Goal: Task Accomplishment & Management: Use online tool/utility

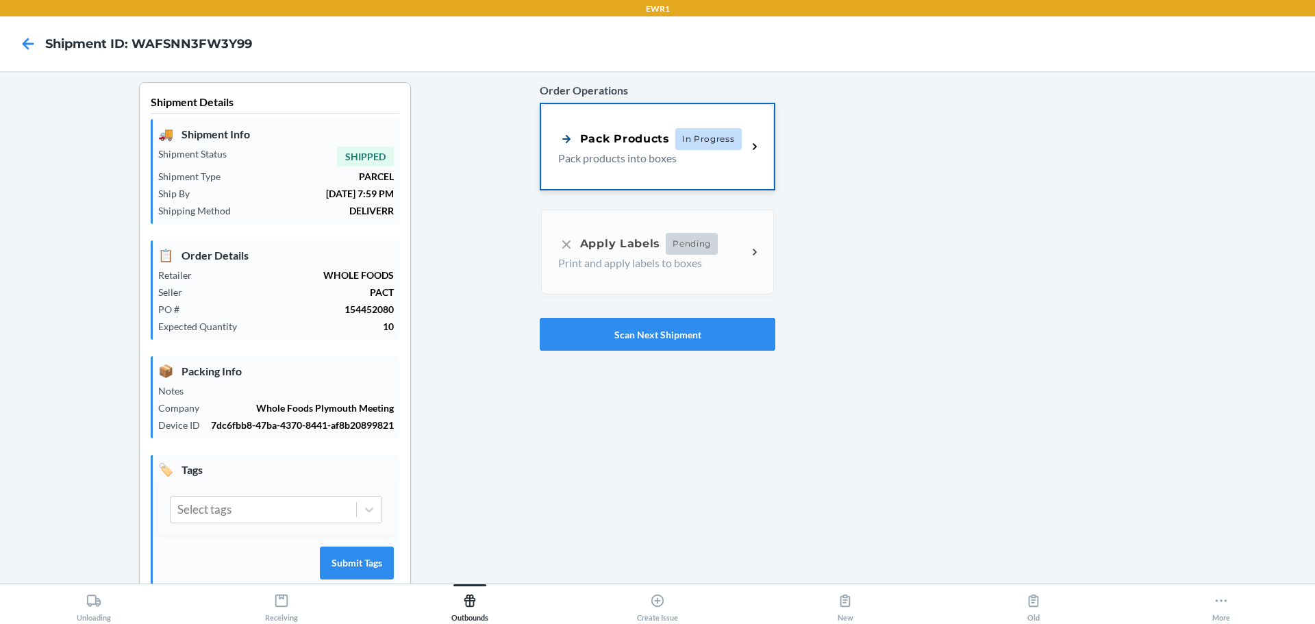
click at [718, 166] on p "Pack products into boxes" at bounding box center [647, 158] width 178 height 16
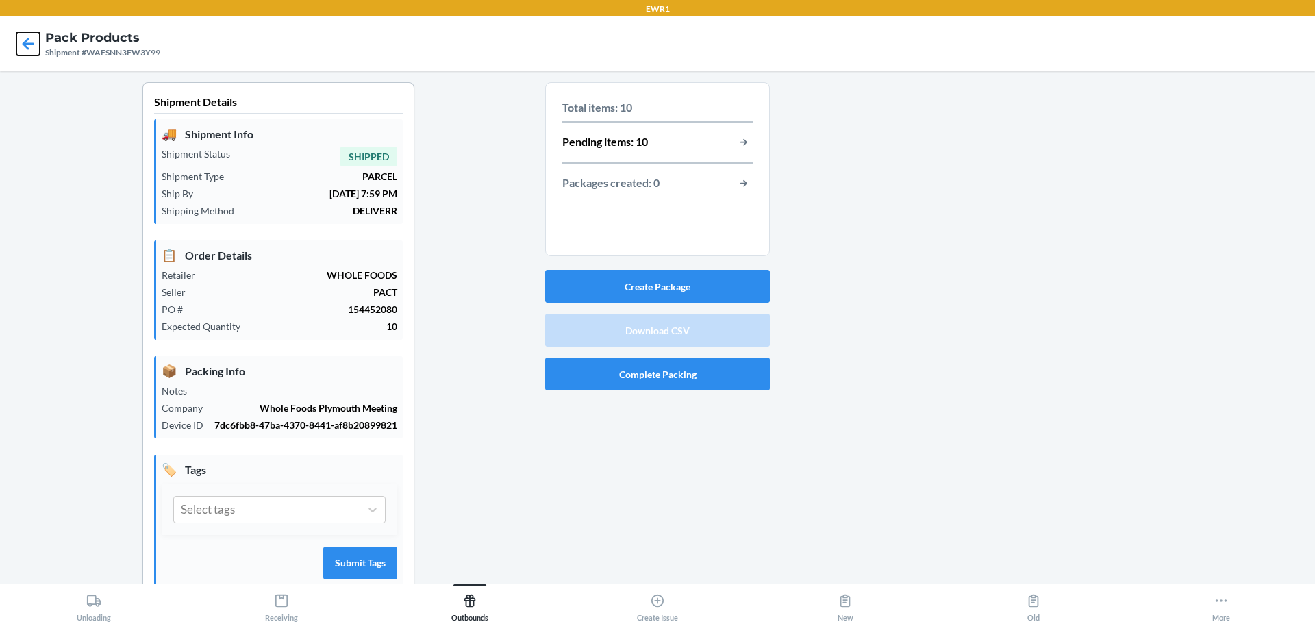
click at [29, 35] on icon at bounding box center [27, 43] width 23 height 23
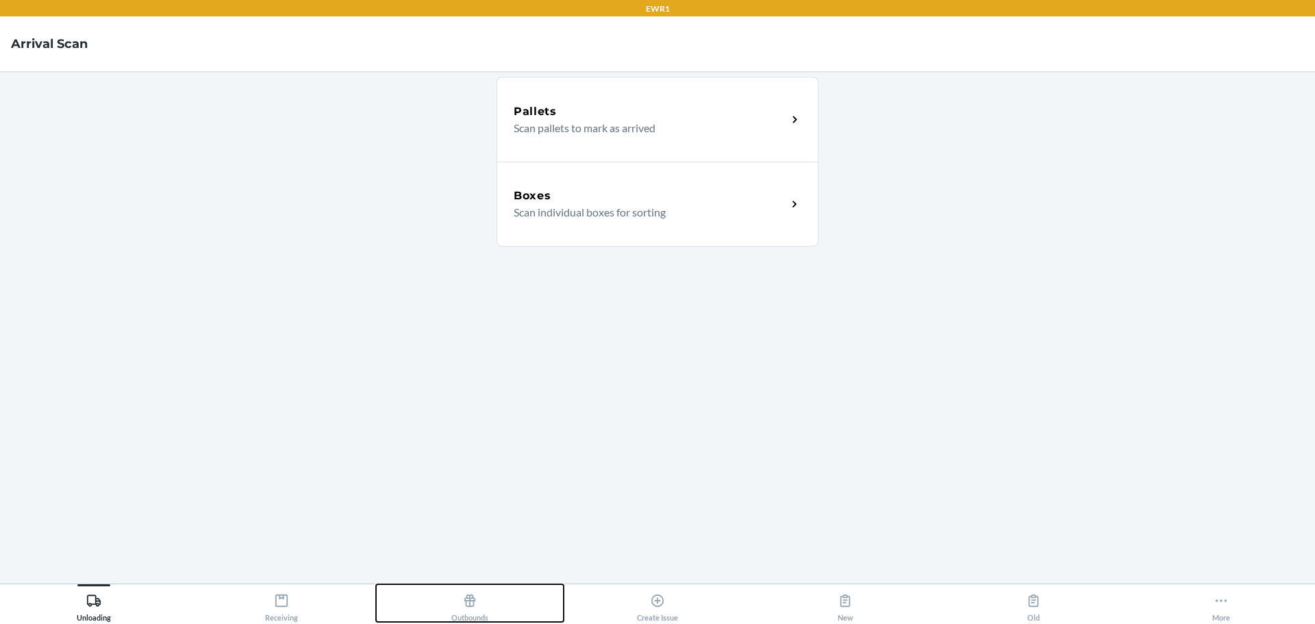
click at [458, 607] on div "Outbounds" at bounding box center [469, 605] width 37 height 34
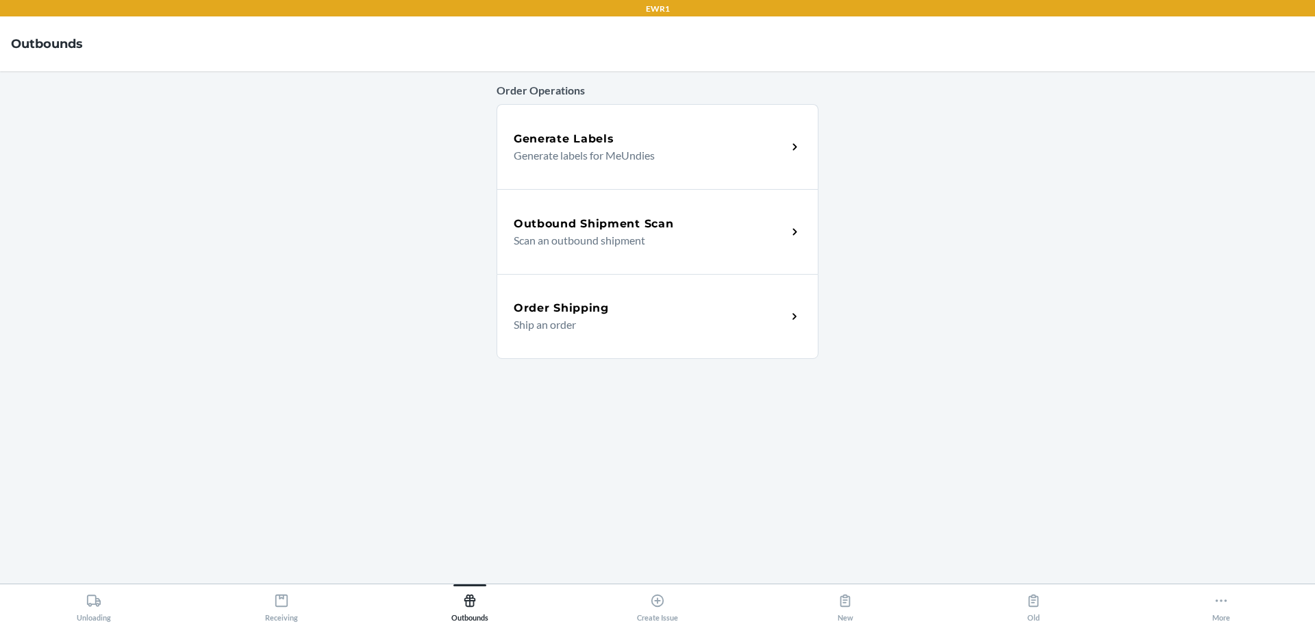
click at [634, 242] on p "Scan an outbound shipment" at bounding box center [645, 240] width 262 height 16
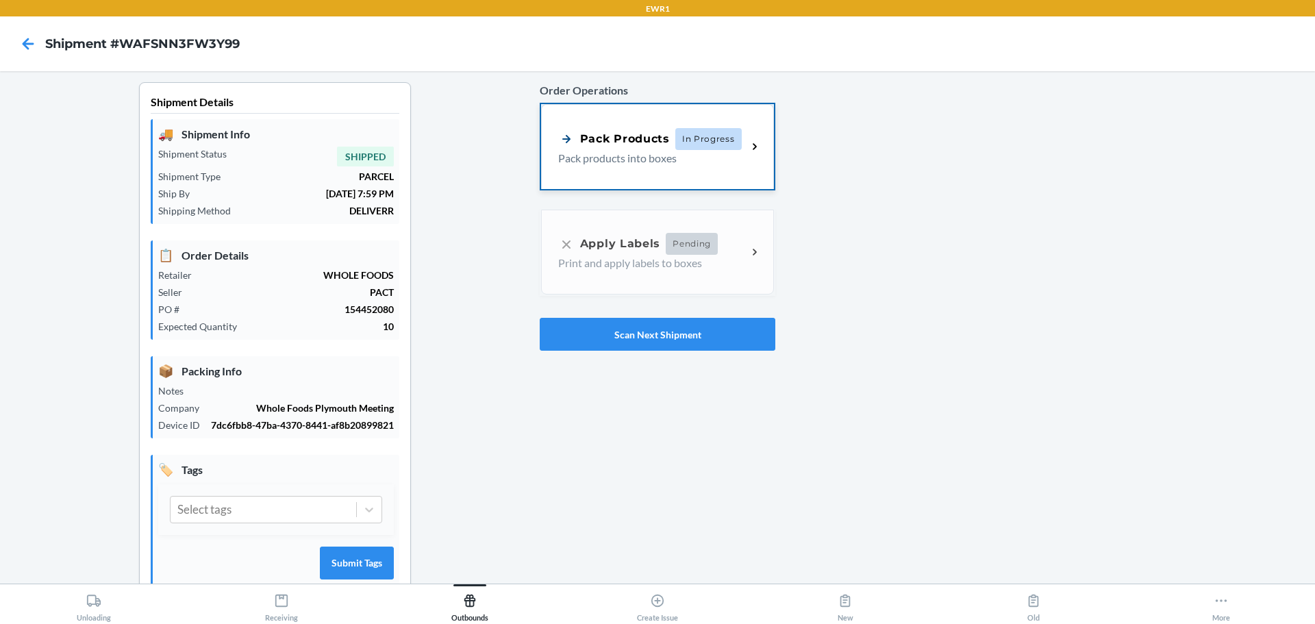
click at [690, 178] on div "Pack Products In Progress Pack products into boxes" at bounding box center [657, 146] width 233 height 85
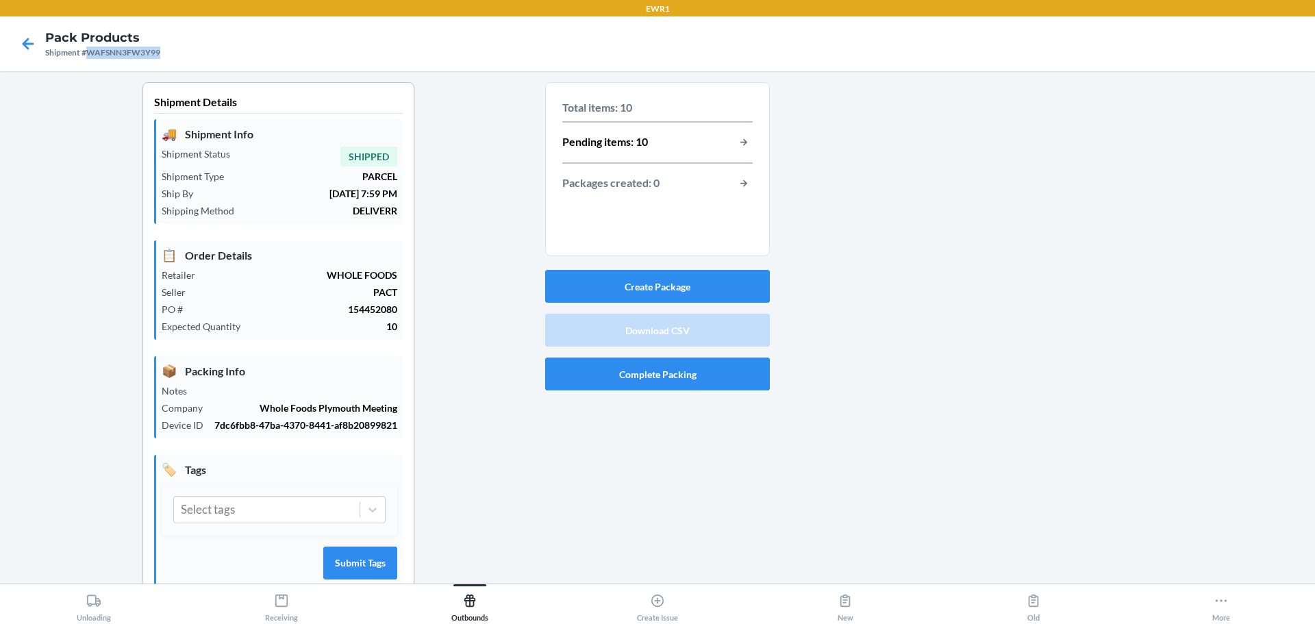
drag, startPoint x: 167, startPoint y: 53, endPoint x: 89, endPoint y: 55, distance: 78.1
click at [89, 55] on nav "Pack Products Shipment #WAFSNN3FW3Y99" at bounding box center [657, 43] width 1315 height 55
copy div "WAFSNN3FW3Y99"
click at [743, 143] on button "button-view-pending-items" at bounding box center [744, 143] width 18 height 18
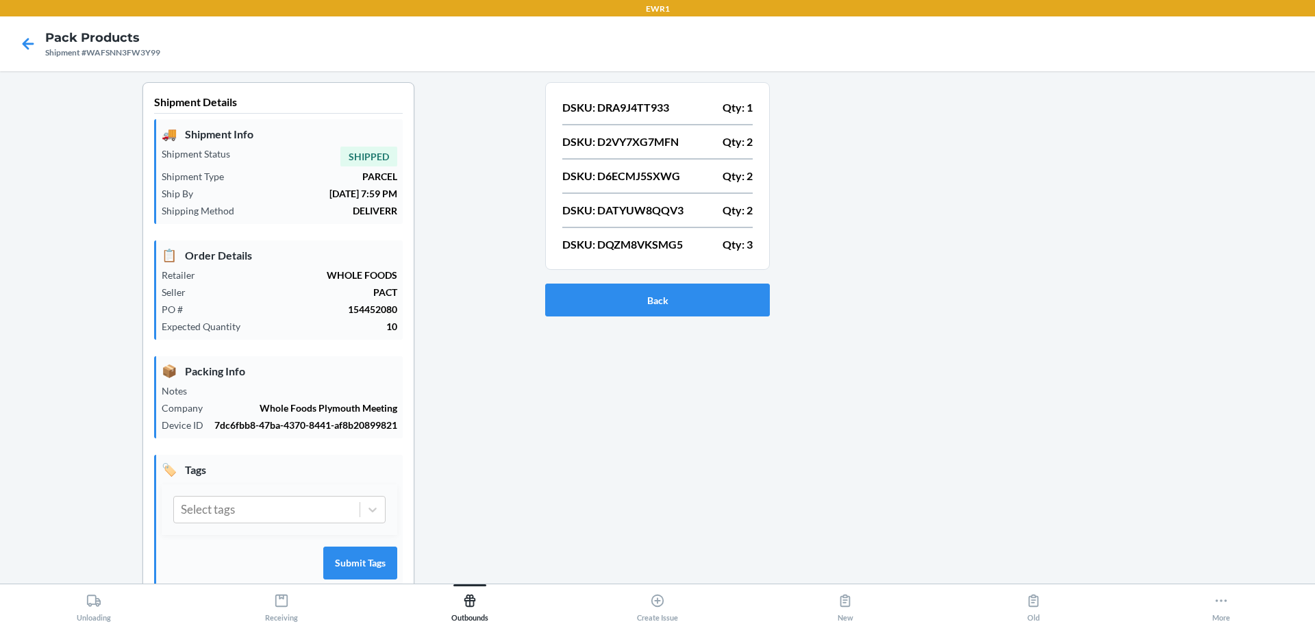
click at [620, 106] on p "DSKU: DRA9J4TT933" at bounding box center [615, 107] width 107 height 16
copy p "DRA9J4TT933"
click at [660, 141] on p "DSKU: D2VY7XG7MFN" at bounding box center [620, 142] width 116 height 16
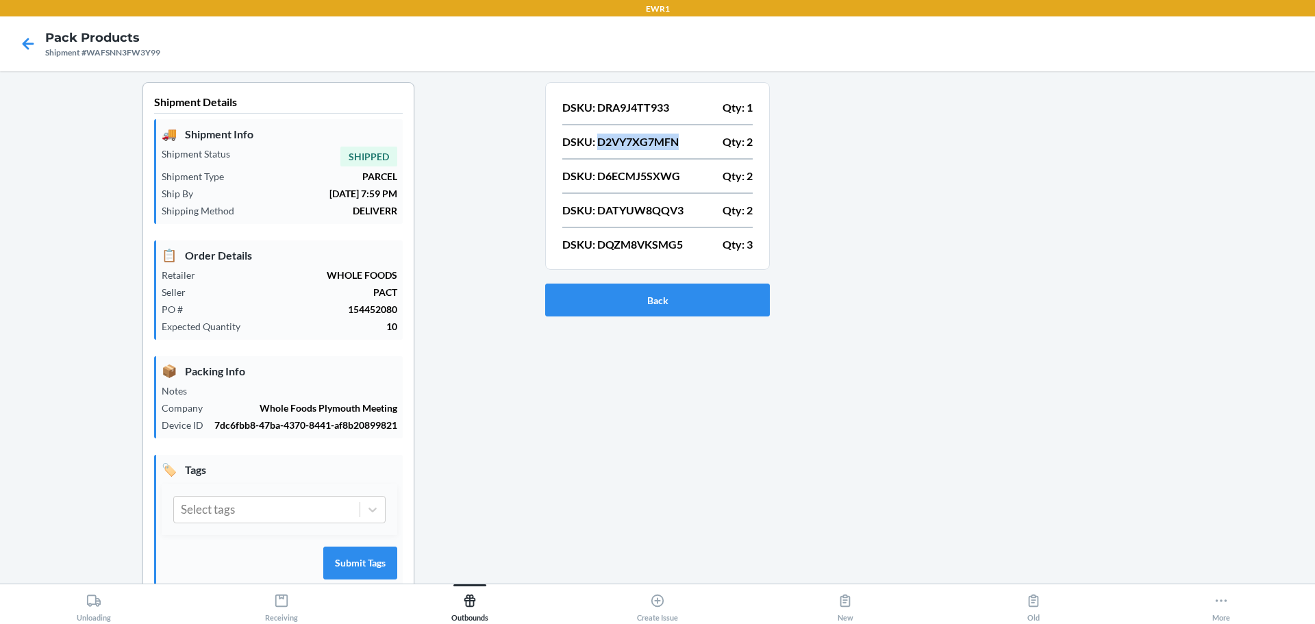
copy p "D2VY7XG7MFN"
click at [618, 169] on p "DSKU: D6ECMJ5SXWG" at bounding box center [621, 176] width 118 height 16
copy p "D6ECMJ5SXWG"
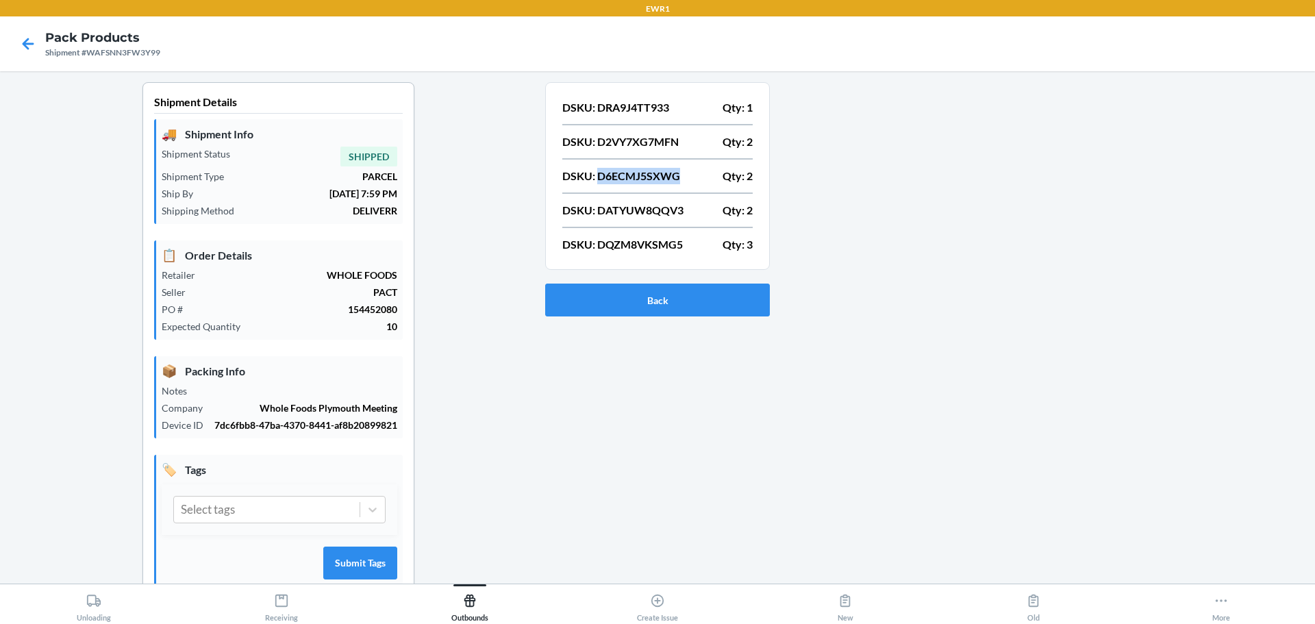
copy p "D6ECMJ5SXWG"
click at [659, 203] on p "DSKU: DATYUW8QQV3" at bounding box center [622, 210] width 121 height 16
click at [683, 208] on div "DSKU: DATYUW8QQV3 Qty: 2" at bounding box center [657, 210] width 190 height 16
click at [682, 208] on div "DSKU: DATYUW8QQV3 Qty: 2" at bounding box center [657, 210] width 190 height 16
click at [658, 214] on p "DSKU: DATYUW8QQV3" at bounding box center [622, 210] width 121 height 16
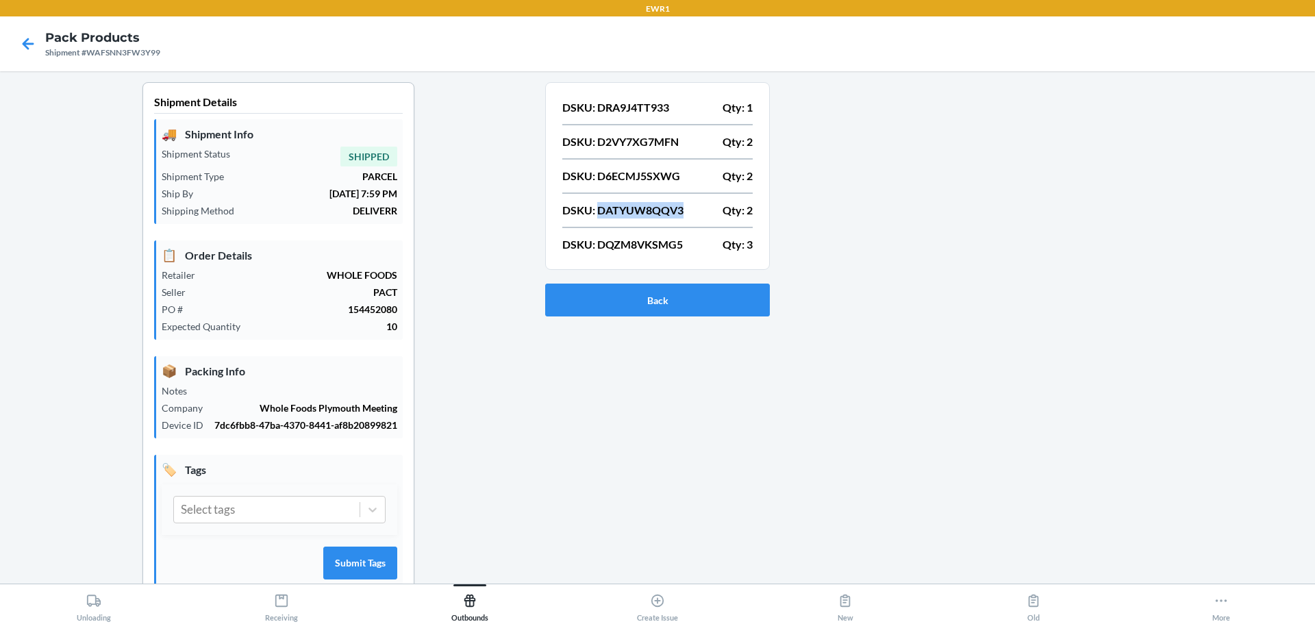
click at [658, 214] on p "DSKU: DATYUW8QQV3" at bounding box center [622, 210] width 121 height 16
copy p "DATYUW8QQV3"
click at [651, 240] on p "DSKU: DQZM8VKSMG5" at bounding box center [622, 244] width 121 height 16
click at [652, 238] on p "DSKU: DQZM8VKSMG5" at bounding box center [622, 244] width 121 height 16
copy p "DQZM8VKSMG5"
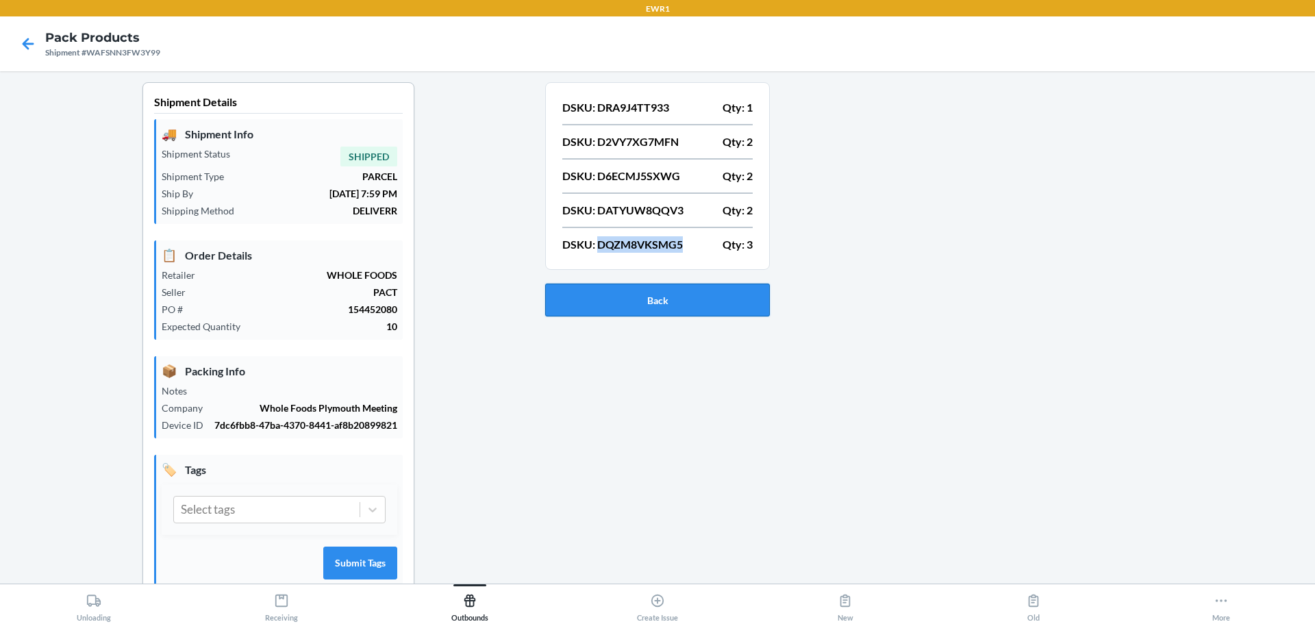
click at [640, 295] on button "Back" at bounding box center [657, 300] width 225 height 33
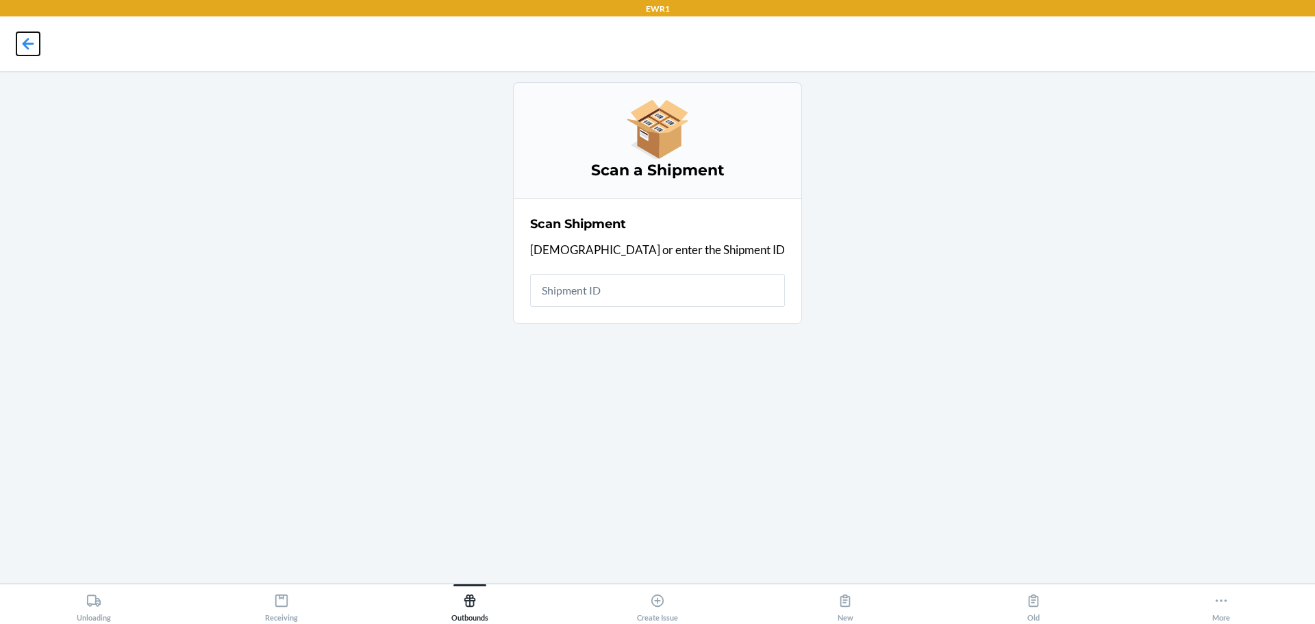
click at [39, 47] on icon at bounding box center [27, 43] width 23 height 23
click at [1215, 600] on icon at bounding box center [1221, 600] width 15 height 15
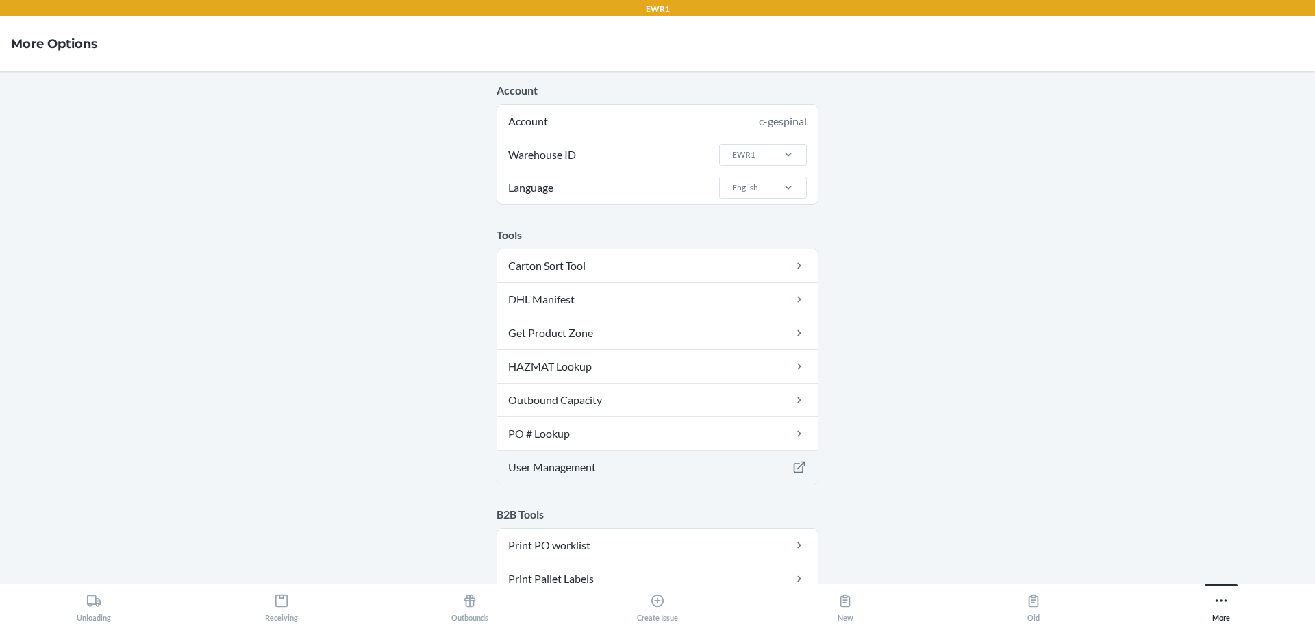
click at [593, 473] on link "User Management" at bounding box center [657, 467] width 321 height 33
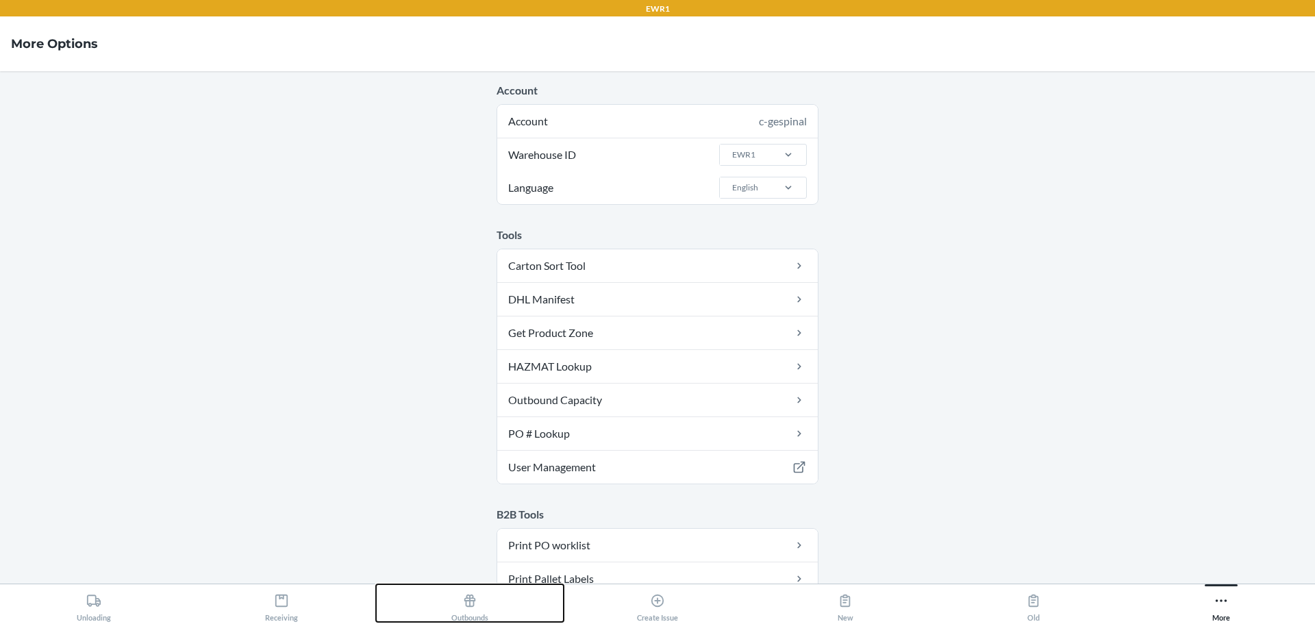
click at [472, 595] on icon at bounding box center [470, 601] width 12 height 12
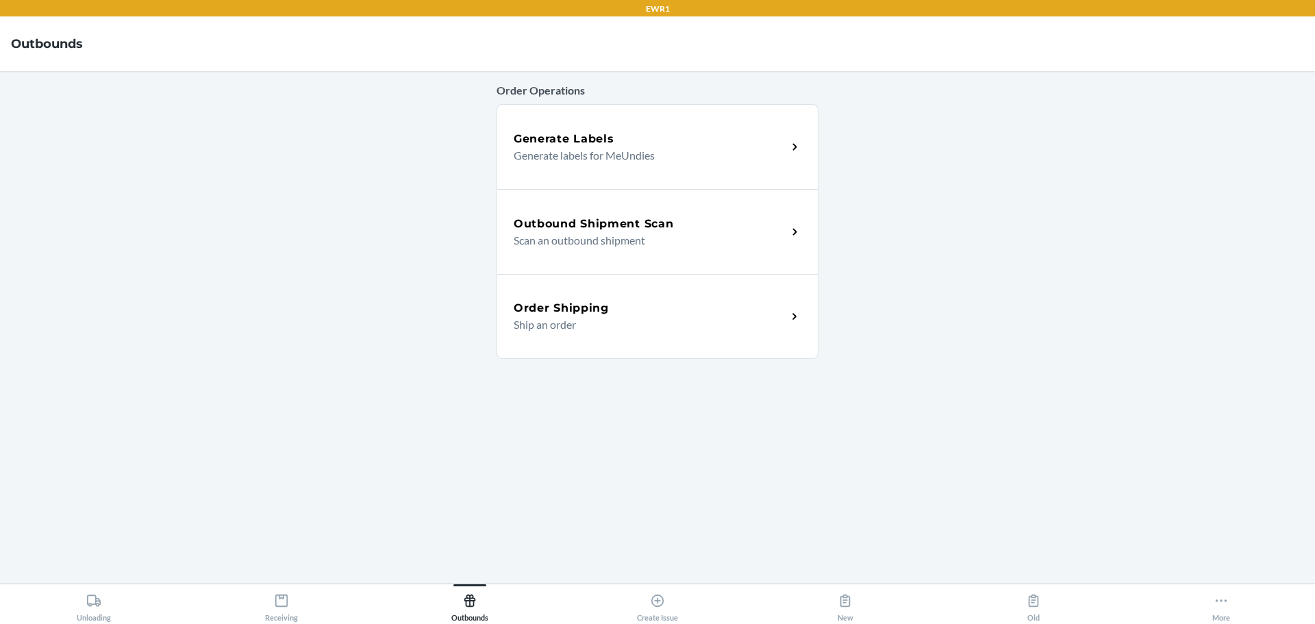
click at [747, 250] on div "Outbound Shipment Scan Scan an outbound shipment" at bounding box center [658, 231] width 322 height 85
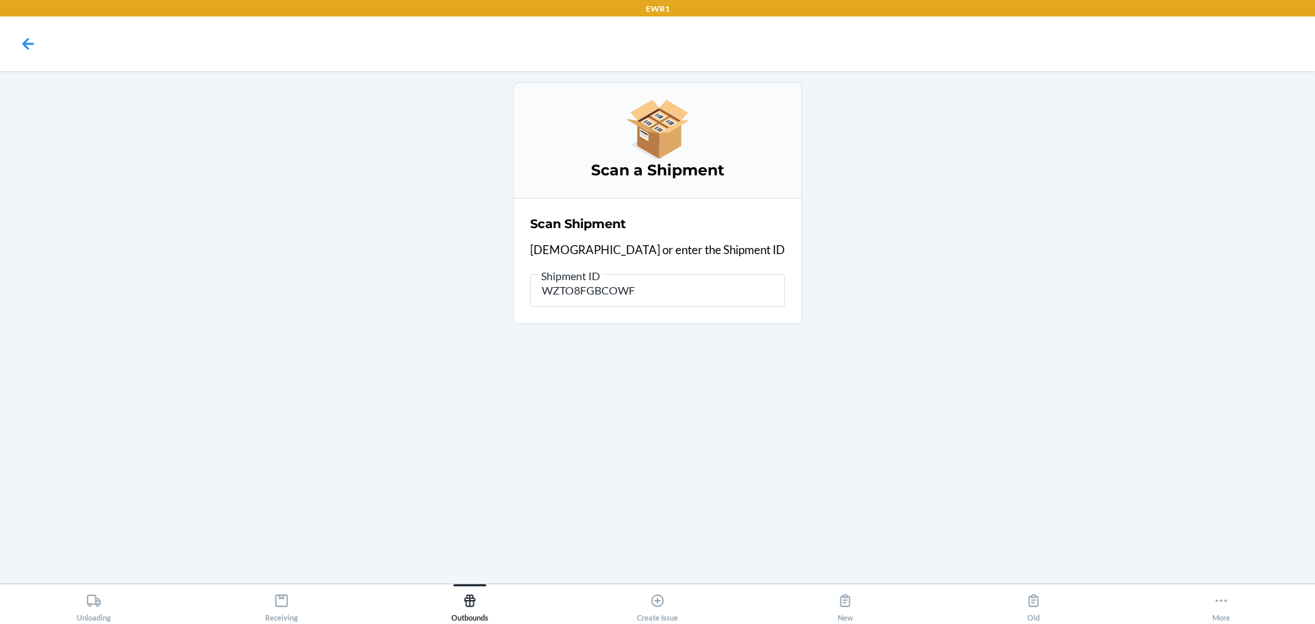
type input "WZTO8FGBCOWFI"
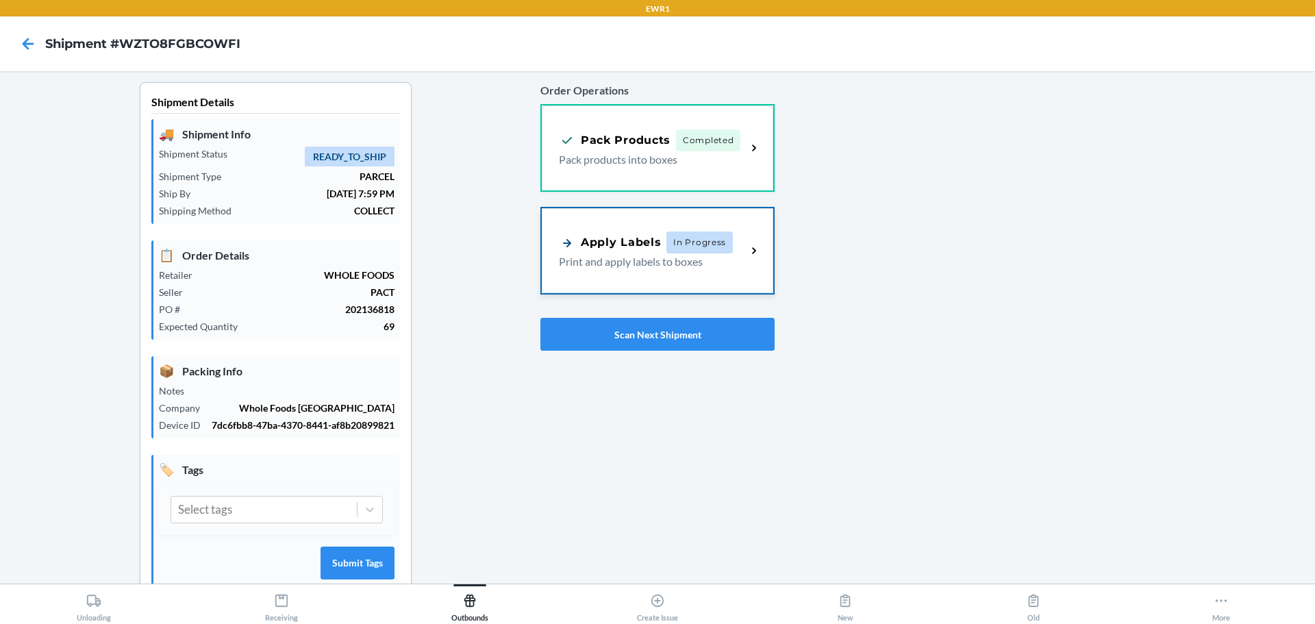
click at [747, 236] on div "Apply Labels In Progress Print and apply labels to boxes" at bounding box center [658, 250] width 232 height 85
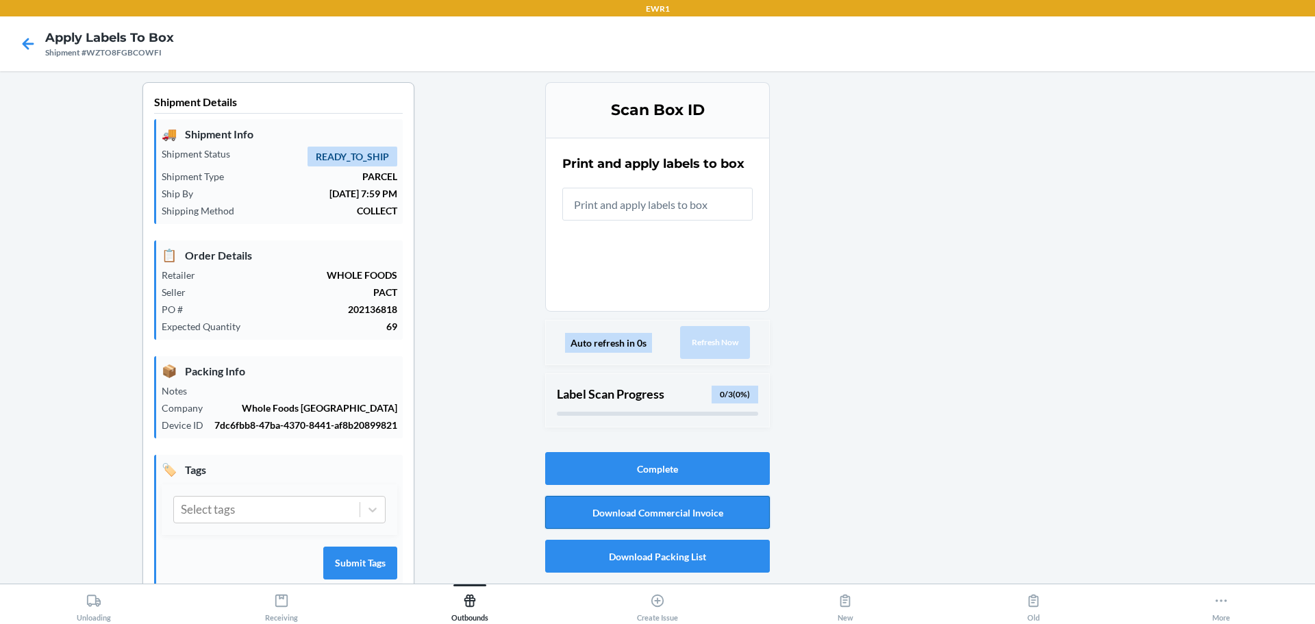
click at [712, 508] on button "Download Commercial Invoice" at bounding box center [657, 512] width 225 height 33
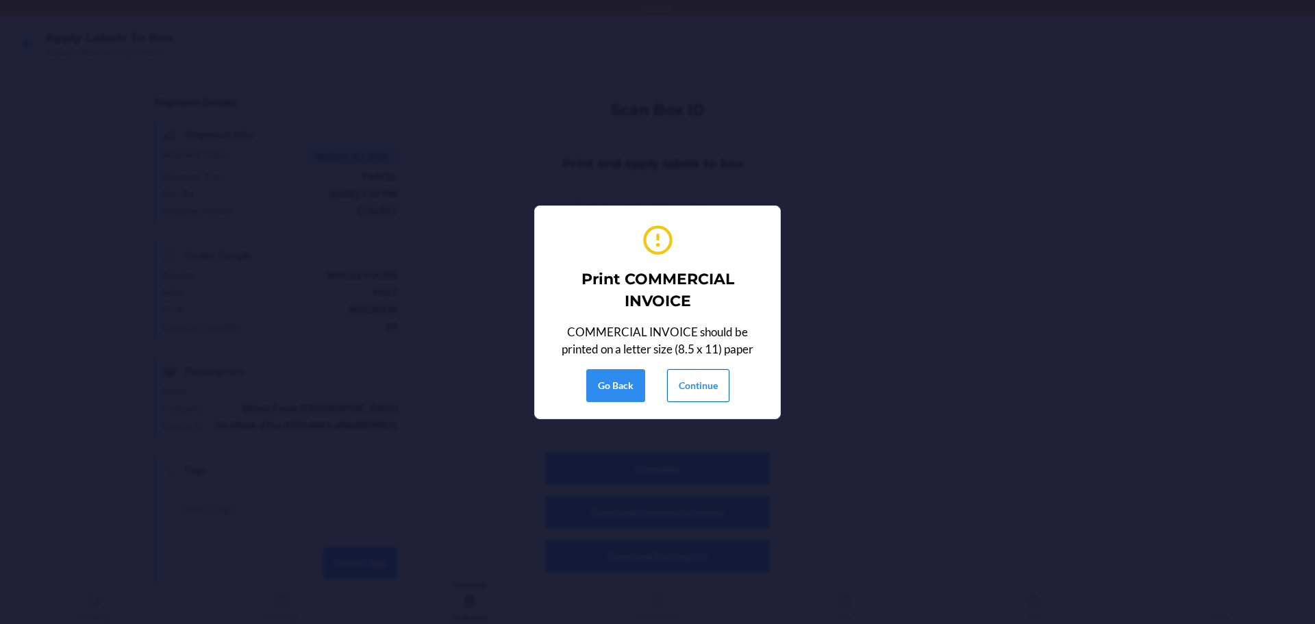
click at [675, 391] on button "Continue" at bounding box center [698, 385] width 62 height 33
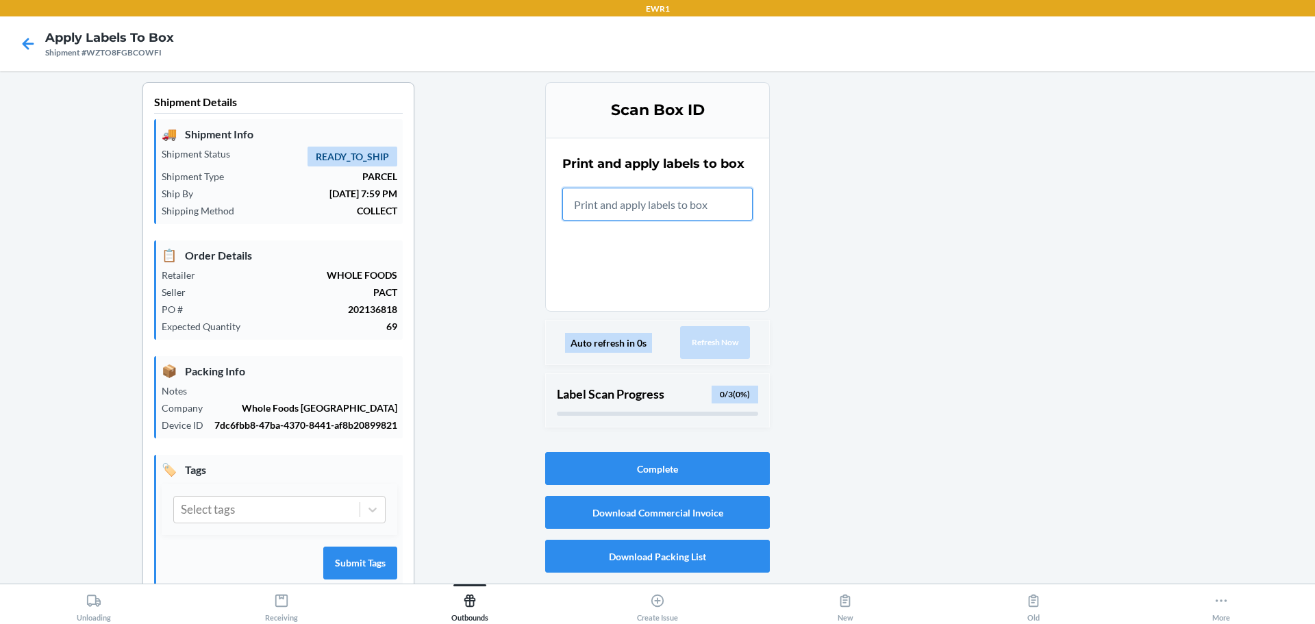
drag, startPoint x: 633, startPoint y: 191, endPoint x: 635, endPoint y: 199, distance: 7.8
click at [634, 191] on input "text" at bounding box center [657, 204] width 190 height 33
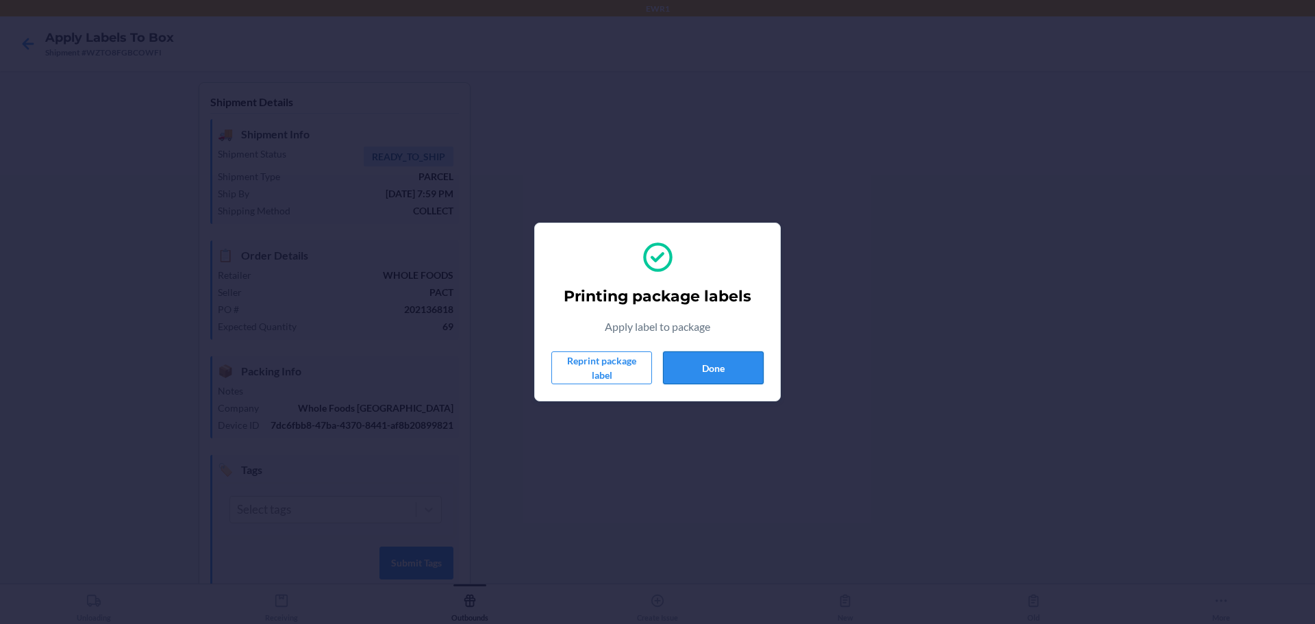
click at [701, 359] on button "Done" at bounding box center [713, 367] width 101 height 33
click at [732, 353] on button "Done" at bounding box center [713, 367] width 101 height 33
drag, startPoint x: 706, startPoint y: 345, endPoint x: 716, endPoint y: 349, distance: 11.5
click at [707, 345] on div "Printing package labels Apply label to package Reprint package label Done" at bounding box center [657, 311] width 212 height 155
click at [716, 349] on div "Printing package labels Apply label to package Reprint package label Done" at bounding box center [657, 311] width 212 height 155
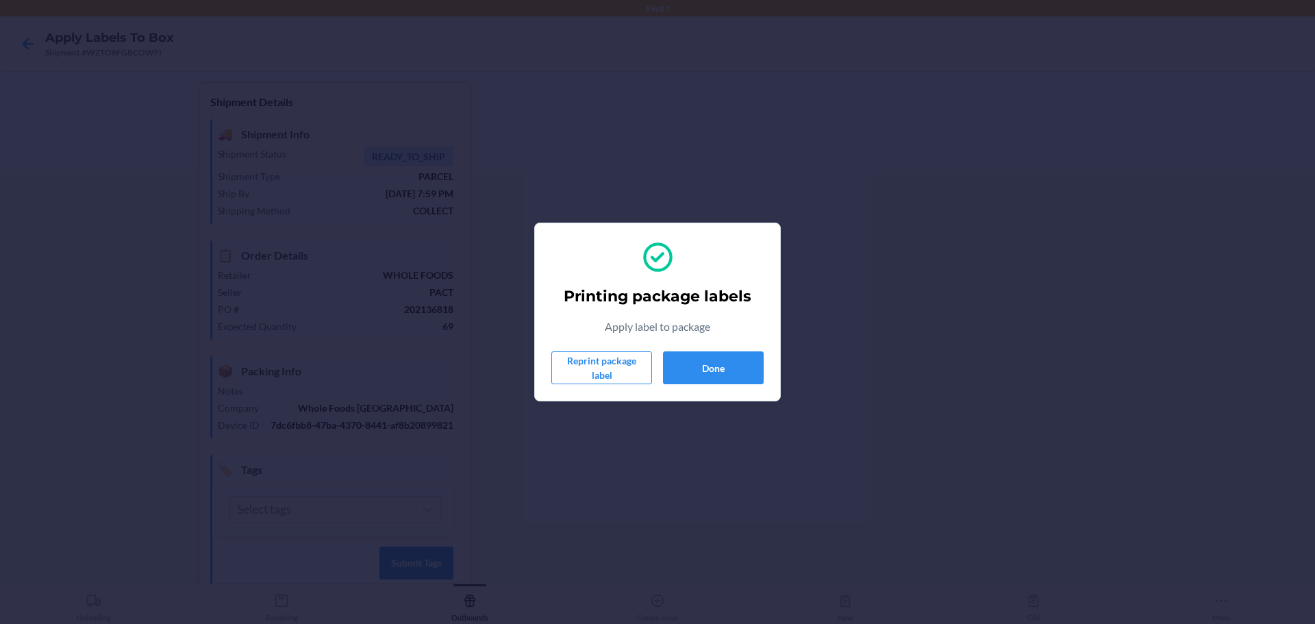
drag, startPoint x: 757, startPoint y: 414, endPoint x: 788, endPoint y: 357, distance: 65.6
click at [758, 414] on div "Printing package labels Apply label to package Reprint package label Done" at bounding box center [657, 312] width 1315 height 624
click at [647, 380] on button "Reprint package label" at bounding box center [601, 367] width 101 height 33
click at [727, 342] on div "Printing package labels Apply label to package Reprint package label Done" at bounding box center [657, 311] width 212 height 155
click at [724, 361] on button "Done" at bounding box center [713, 367] width 101 height 33
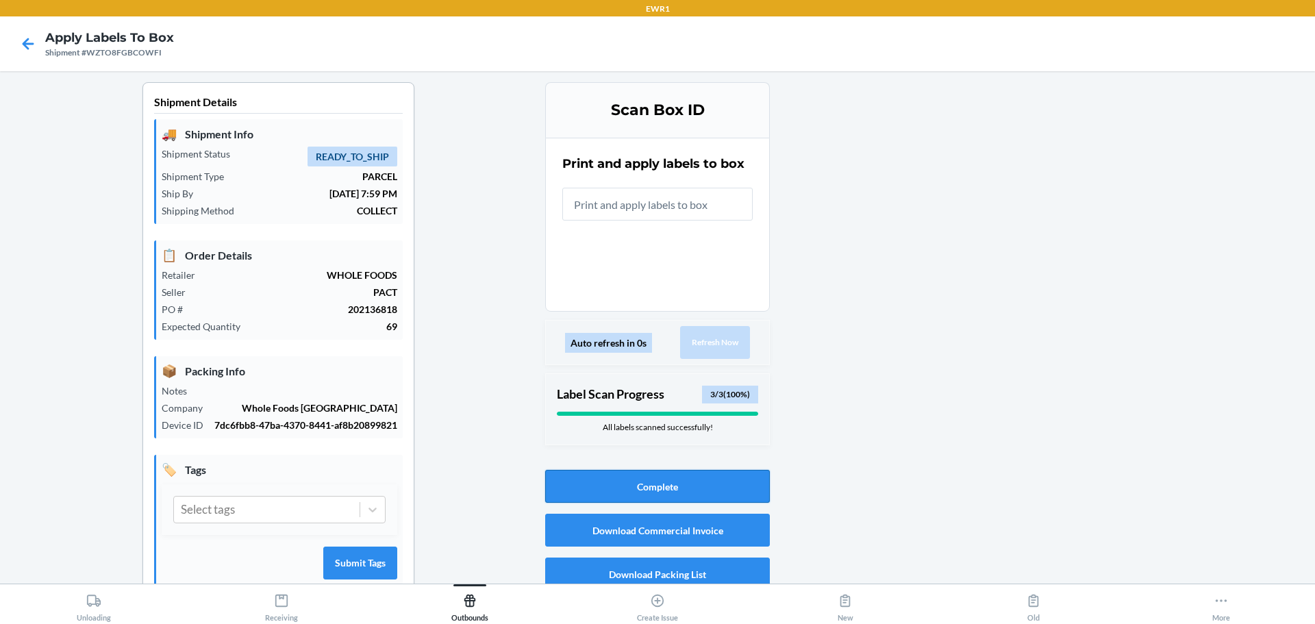
click at [735, 490] on button "Complete" at bounding box center [657, 486] width 225 height 33
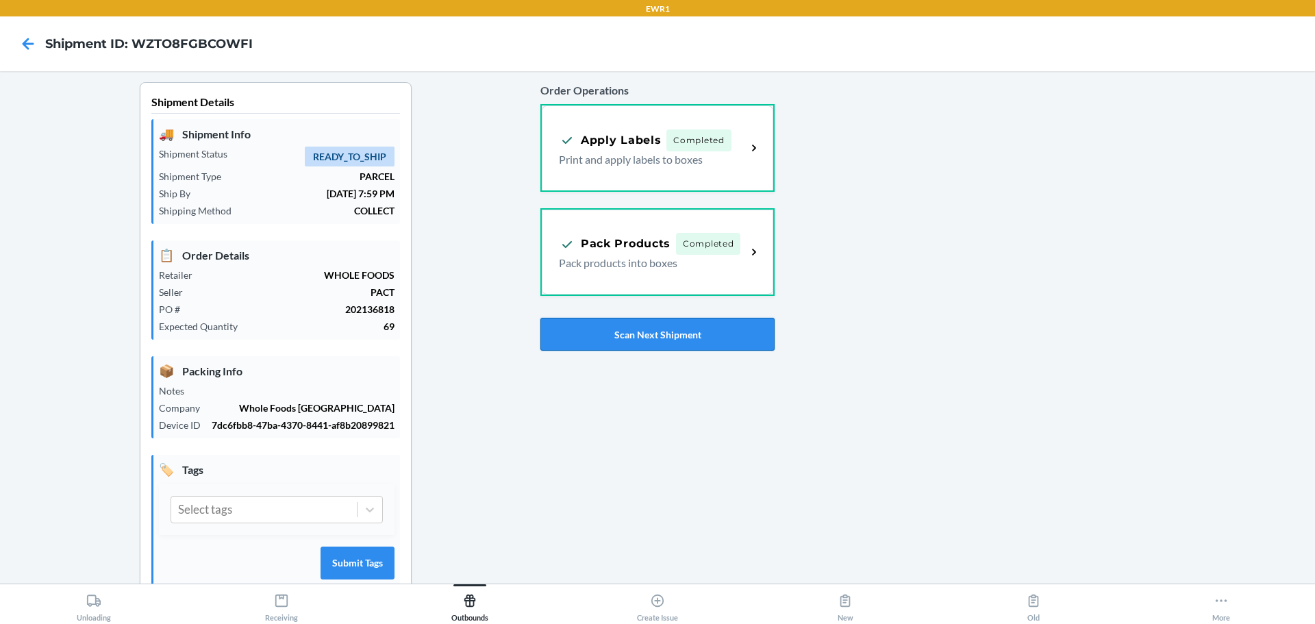
click at [651, 340] on button "Scan Next Shipment" at bounding box center [657, 334] width 234 height 33
click at [646, 234] on div "Apply Labels In Progress" at bounding box center [646, 244] width 174 height 22
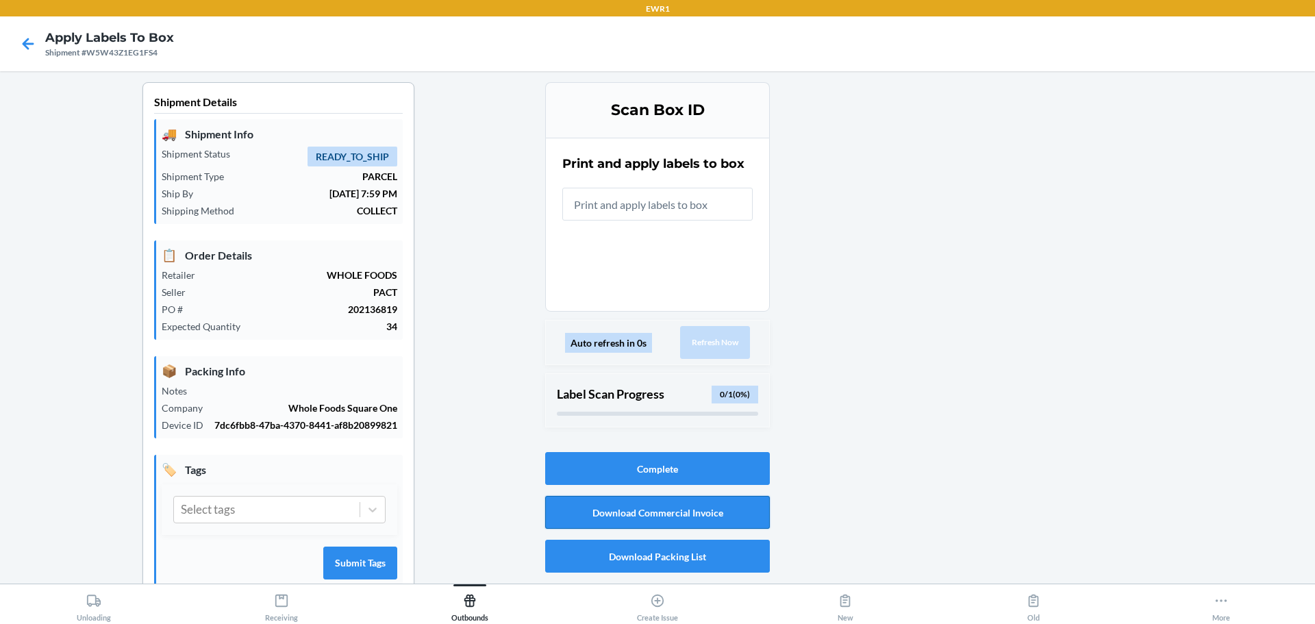
click at [719, 519] on button "Download Commercial Invoice" at bounding box center [657, 512] width 225 height 33
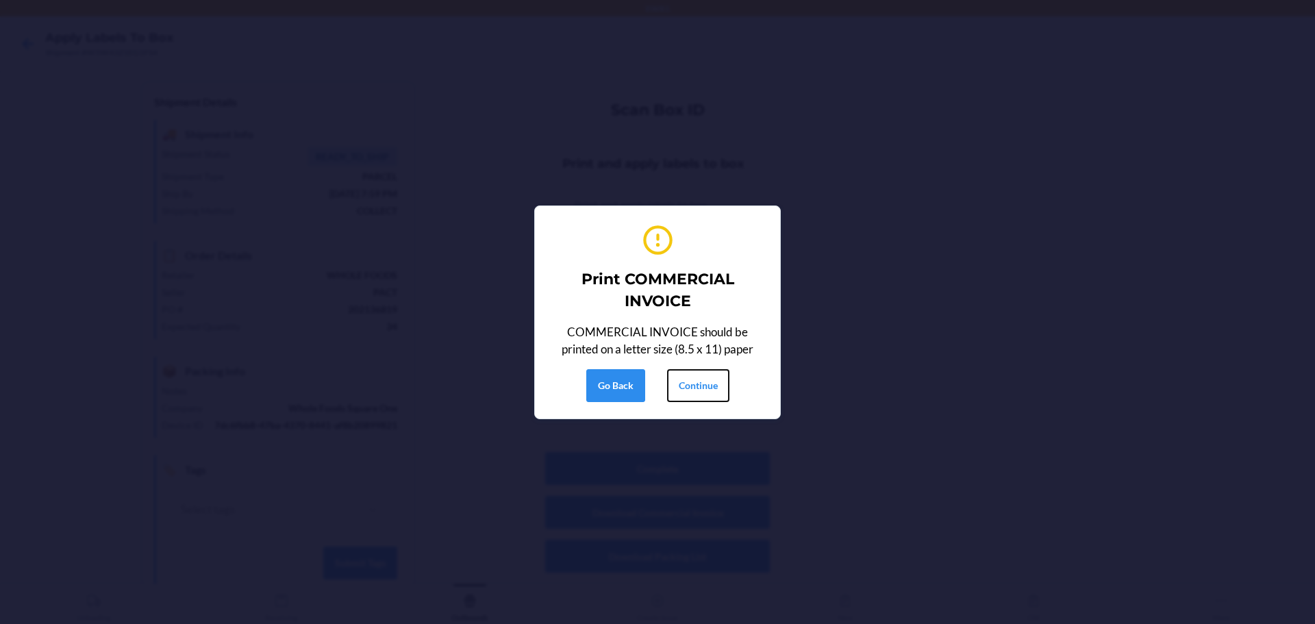
drag, startPoint x: 683, startPoint y: 382, endPoint x: 709, endPoint y: 273, distance: 112.0
click at [683, 382] on button "Continue" at bounding box center [698, 385] width 62 height 33
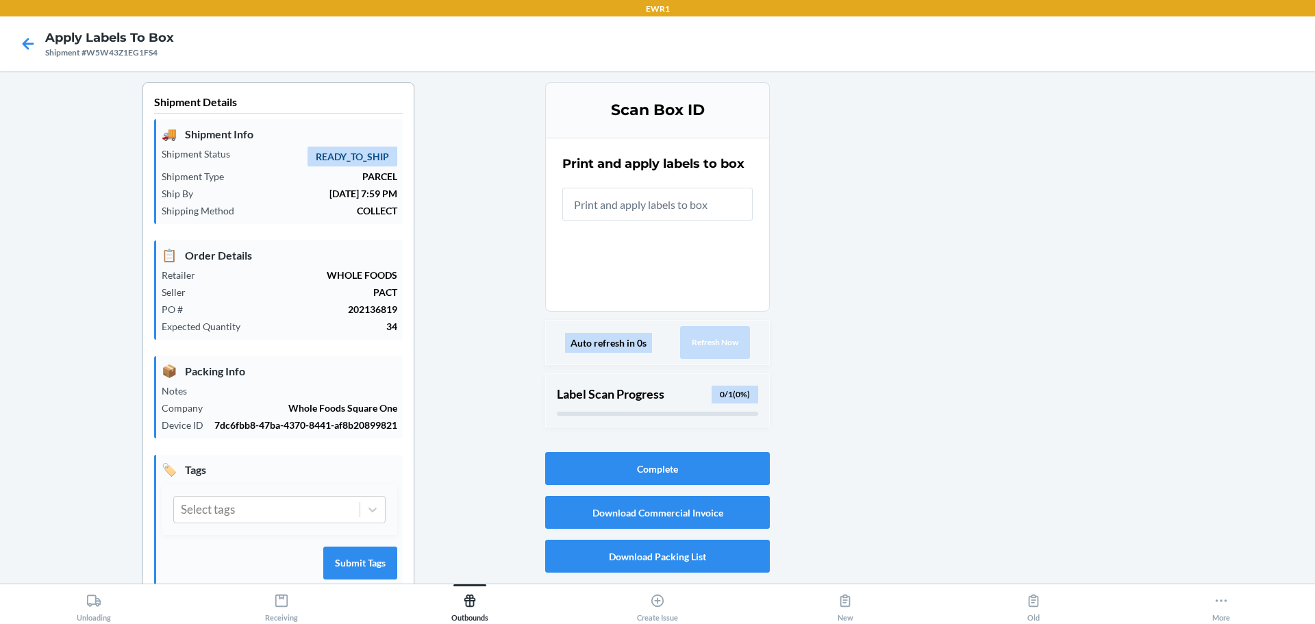
click at [626, 188] on div "Print and apply labels to box" at bounding box center [657, 188] width 190 height 74
click at [616, 212] on input "text" at bounding box center [657, 204] width 190 height 33
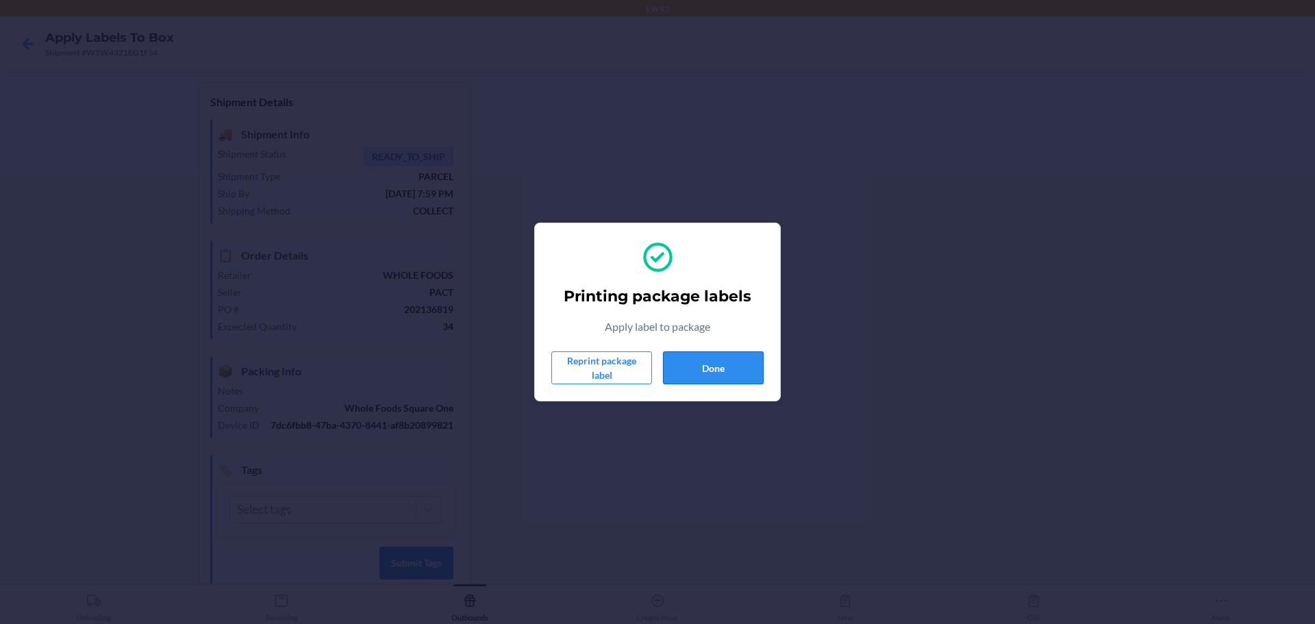
click at [750, 382] on button "Done" at bounding box center [713, 367] width 101 height 33
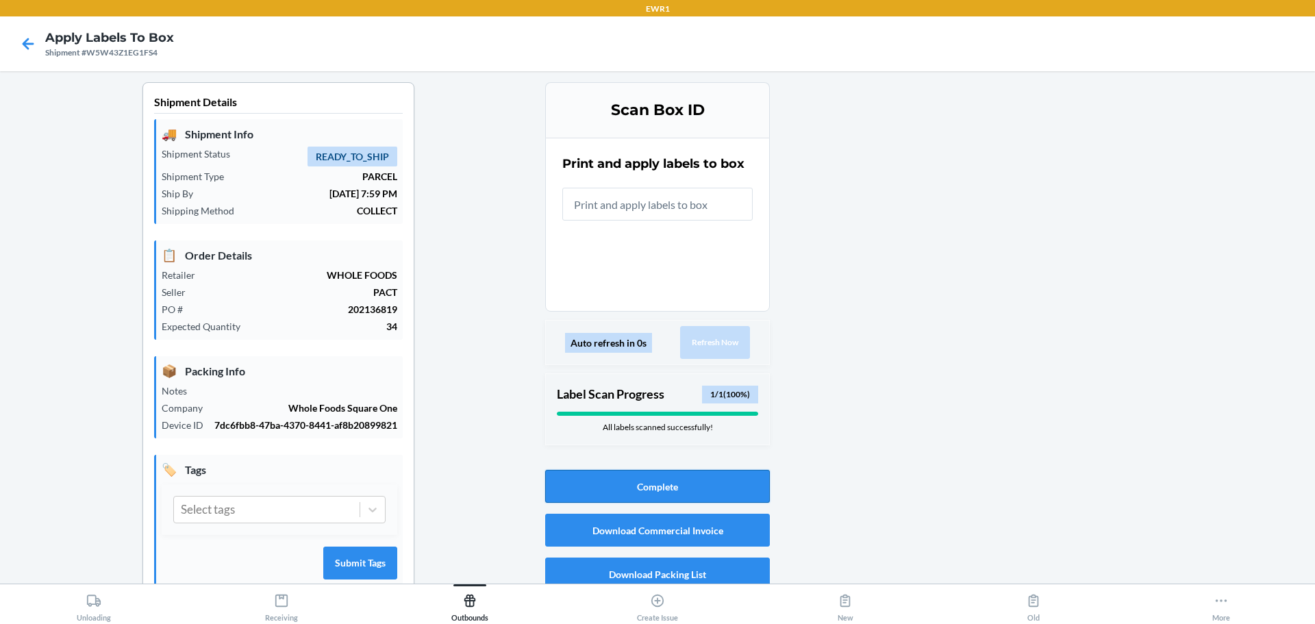
click at [673, 484] on button "Complete" at bounding box center [657, 486] width 225 height 33
